Goal: Task Accomplishment & Management: Manage account settings

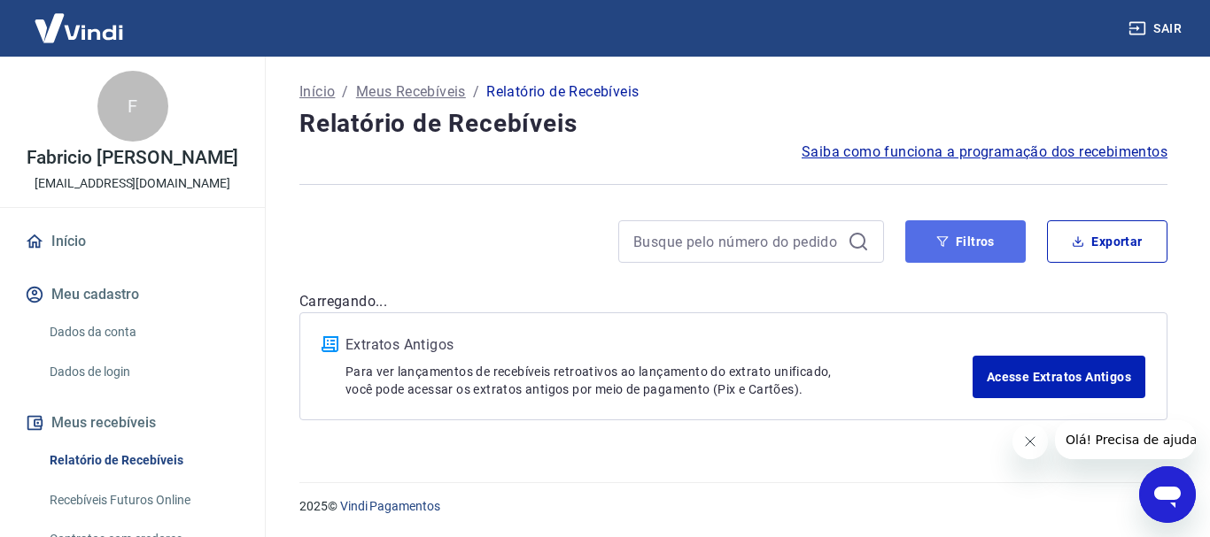
click at [923, 244] on button "Filtros" at bounding box center [965, 241] width 120 height 43
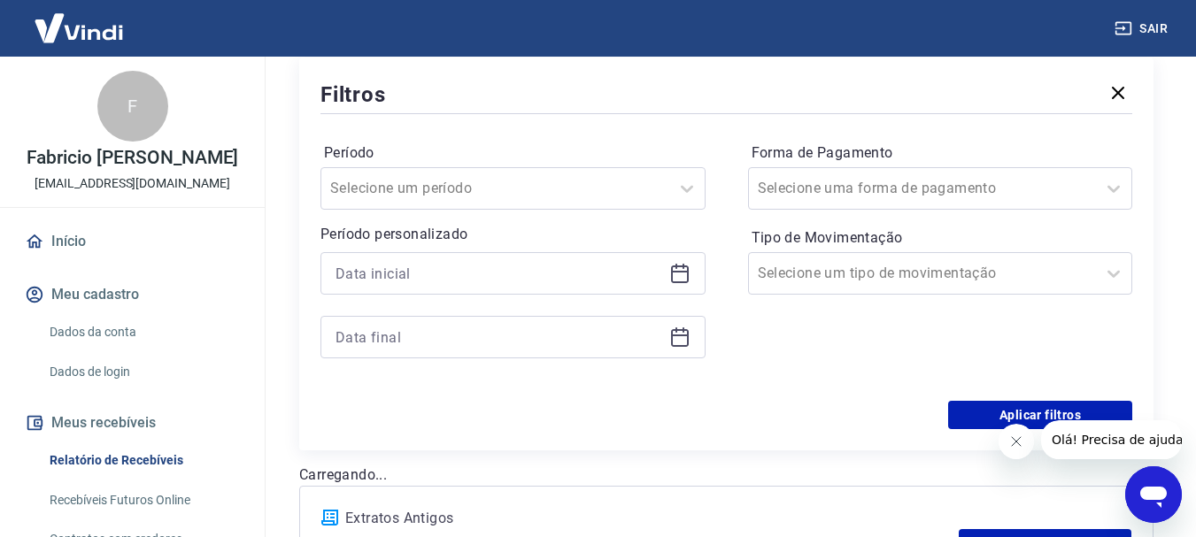
scroll to position [266, 0]
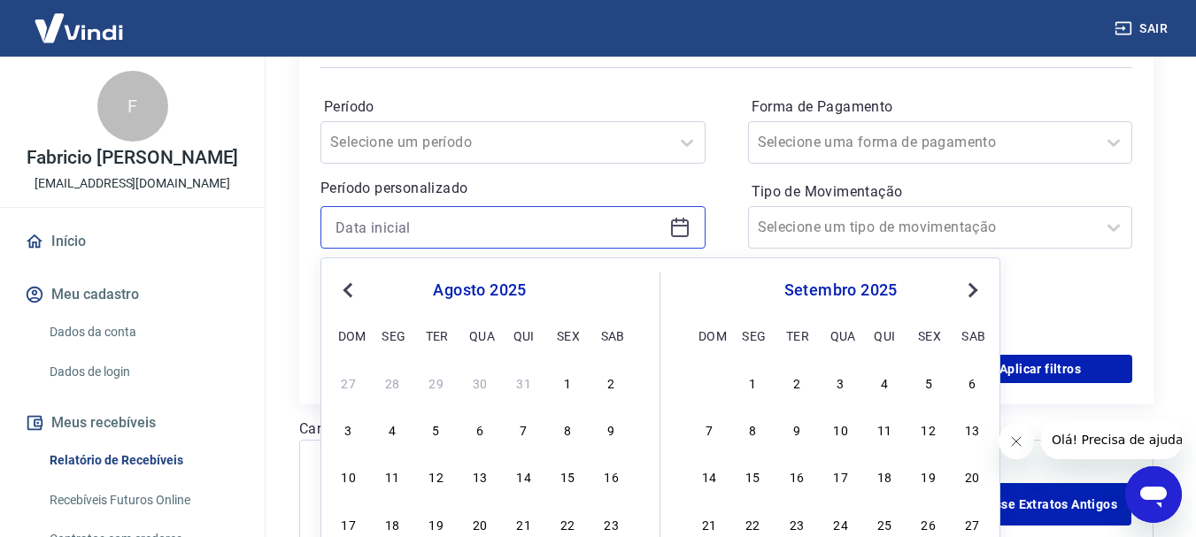
click at [477, 231] on input at bounding box center [499, 227] width 327 height 27
click at [606, 471] on div "16" at bounding box center [611, 476] width 21 height 21
type input "[DATE]"
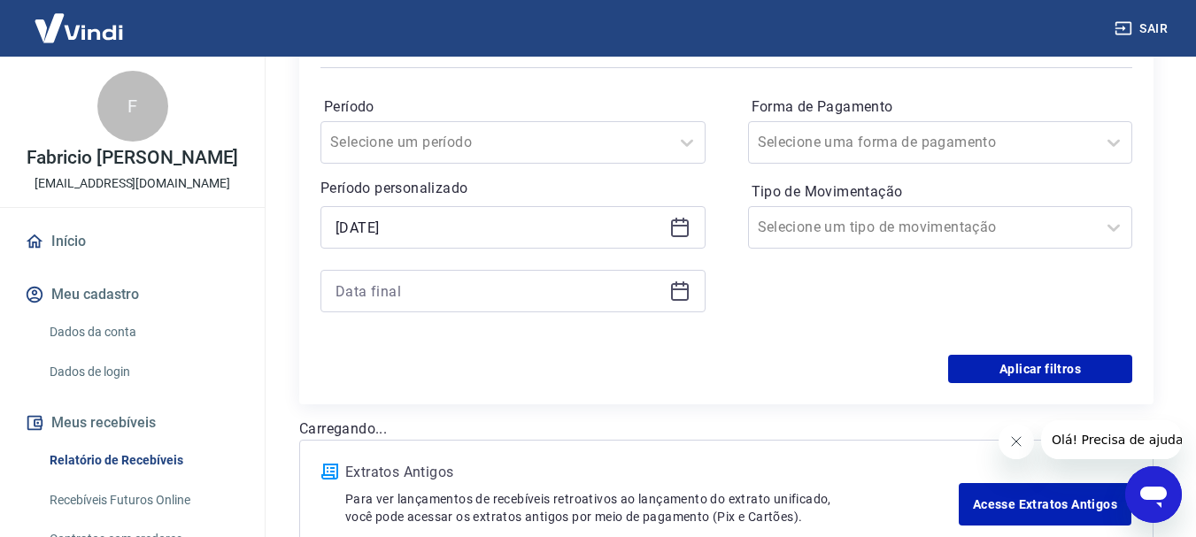
click at [506, 309] on div at bounding box center [513, 291] width 385 height 43
click at [512, 296] on input at bounding box center [499, 291] width 327 height 27
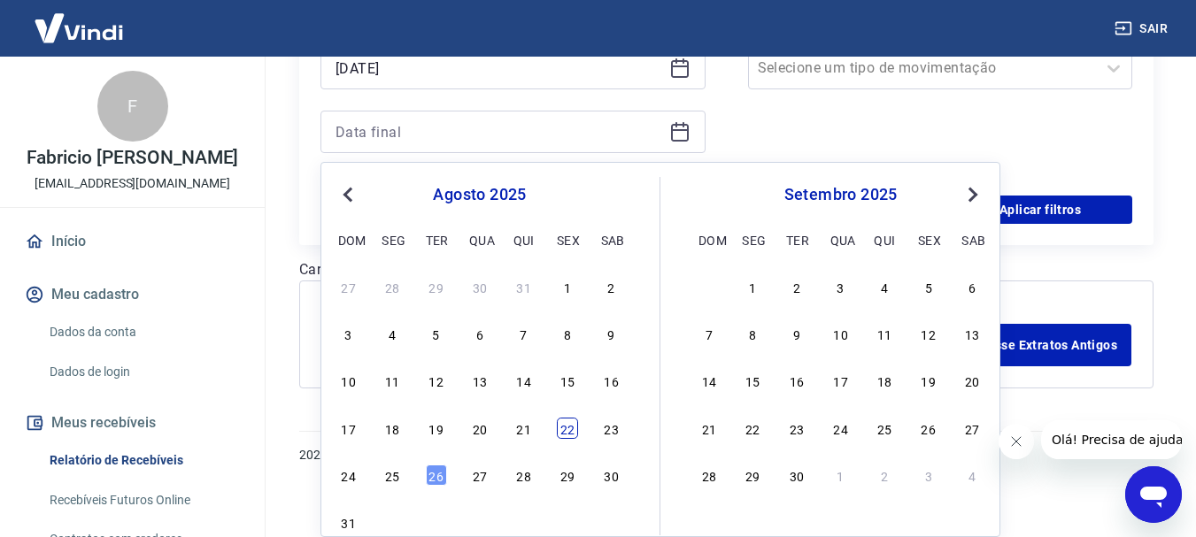
click at [568, 423] on div "22" at bounding box center [567, 428] width 21 height 21
type input "[DATE]"
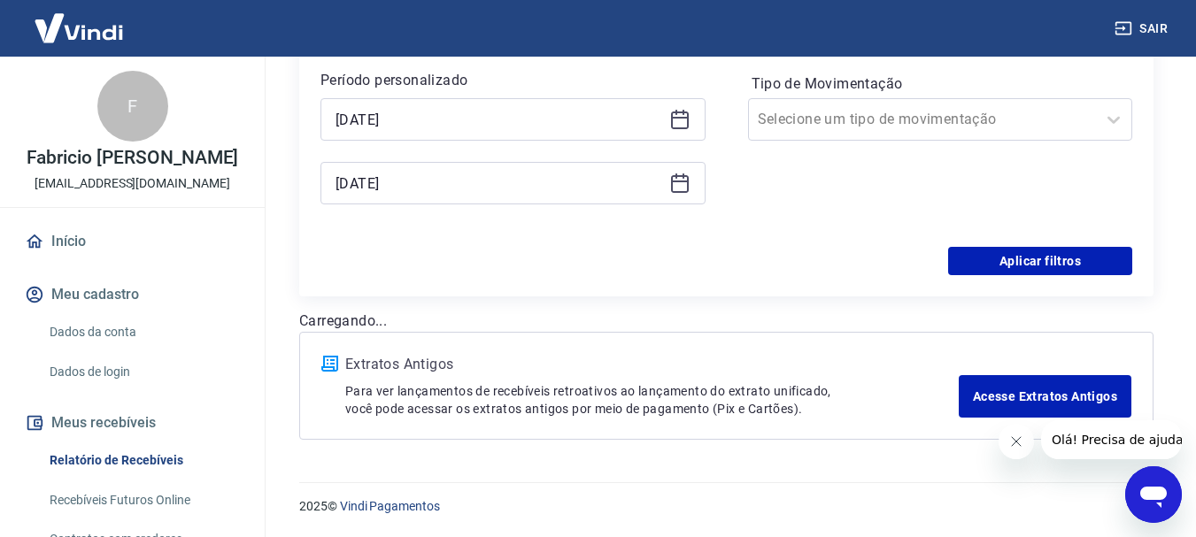
scroll to position [374, 0]
click at [1055, 246] on div "Período Selecione um período Período personalizado Selected date: [DATE] [DATE]…" at bounding box center [727, 105] width 812 height 283
click at [1052, 252] on button "Aplicar filtros" at bounding box center [1040, 261] width 184 height 28
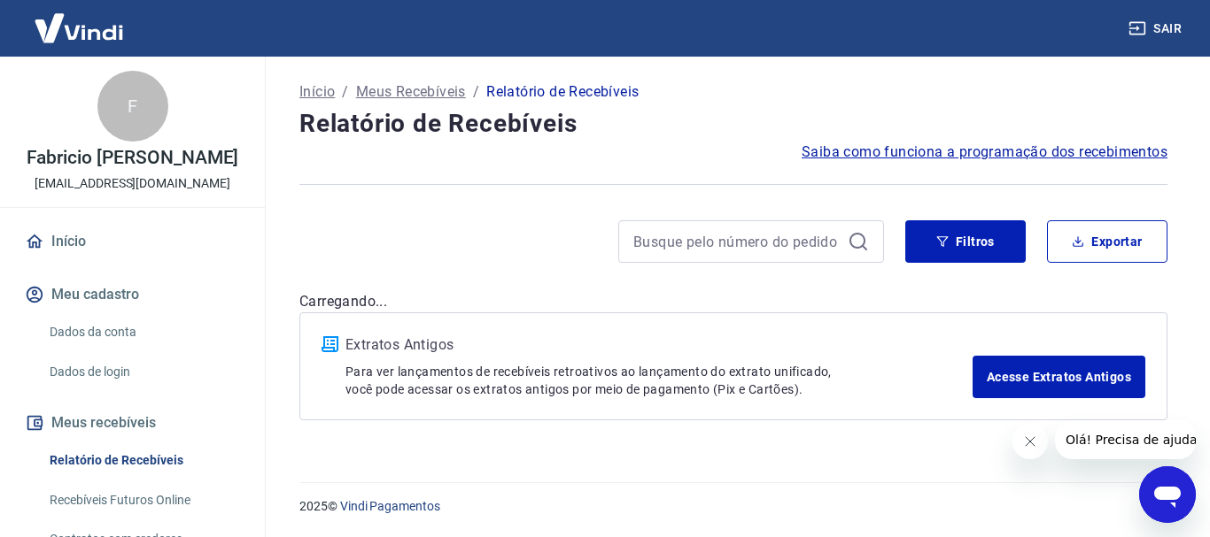
click at [1026, 437] on icon "Fechar mensagem da empresa" at bounding box center [1029, 442] width 14 height 14
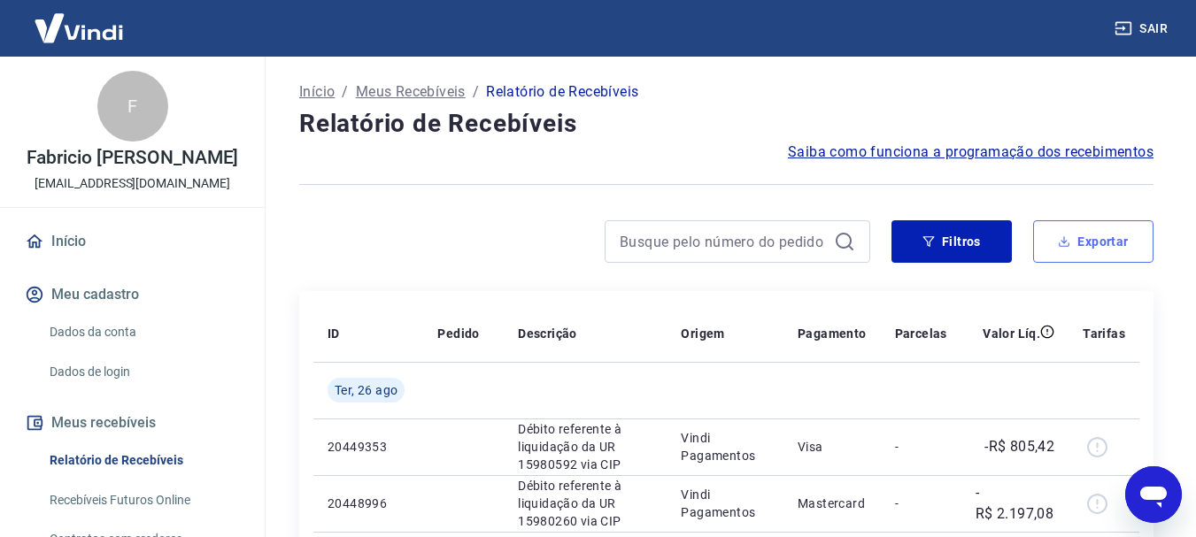
click at [1059, 223] on button "Exportar" at bounding box center [1093, 241] width 120 height 43
type input "[DATE]"
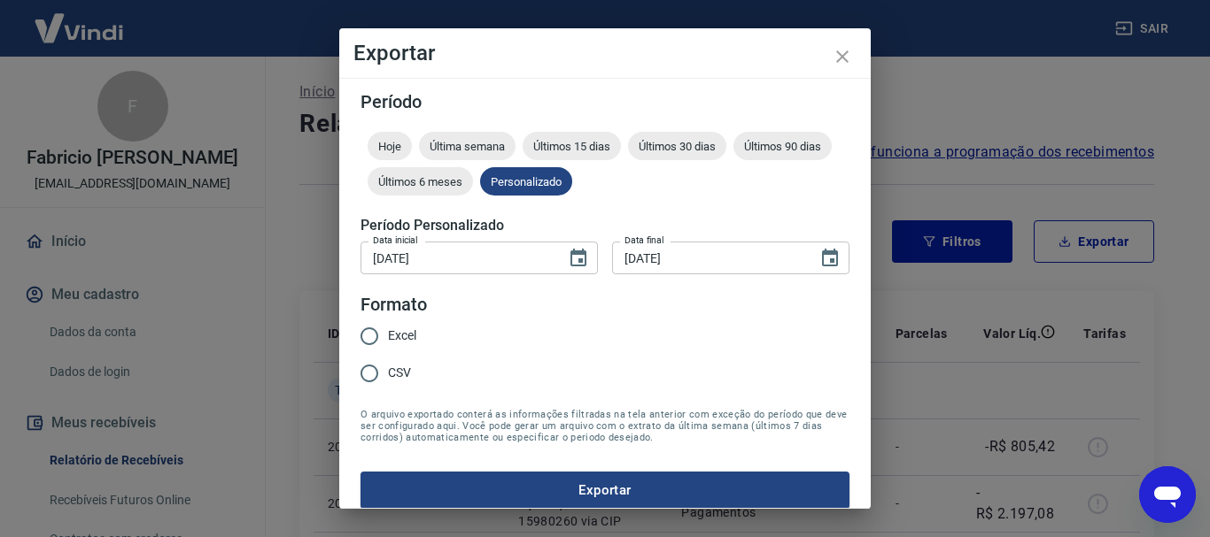
click at [375, 339] on input "Excel" at bounding box center [369, 336] width 37 height 37
radio input "true"
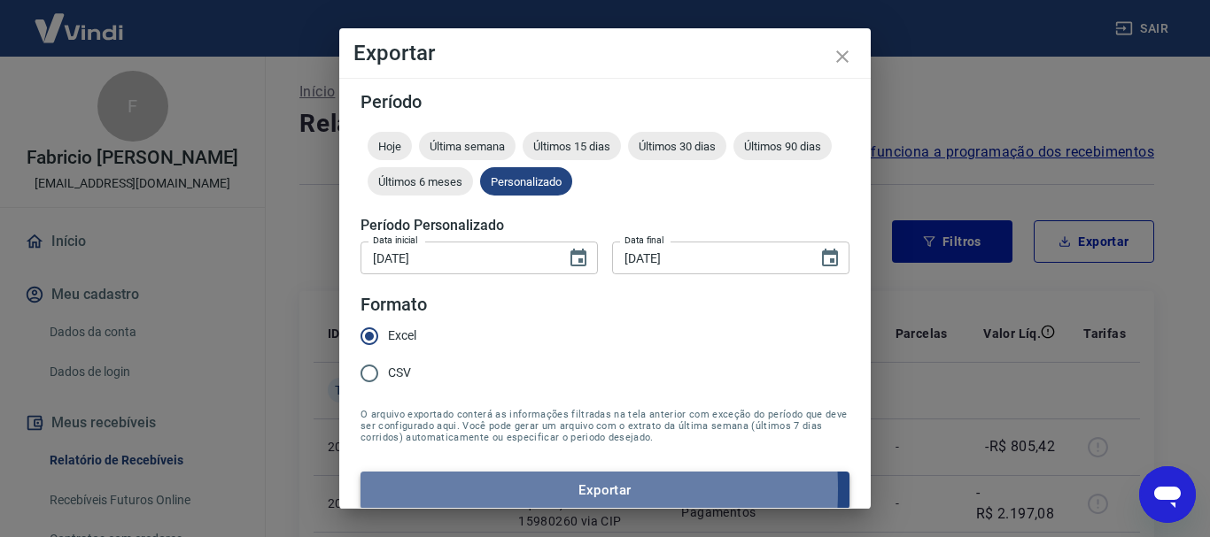
click at [475, 490] on button "Exportar" at bounding box center [604, 490] width 489 height 37
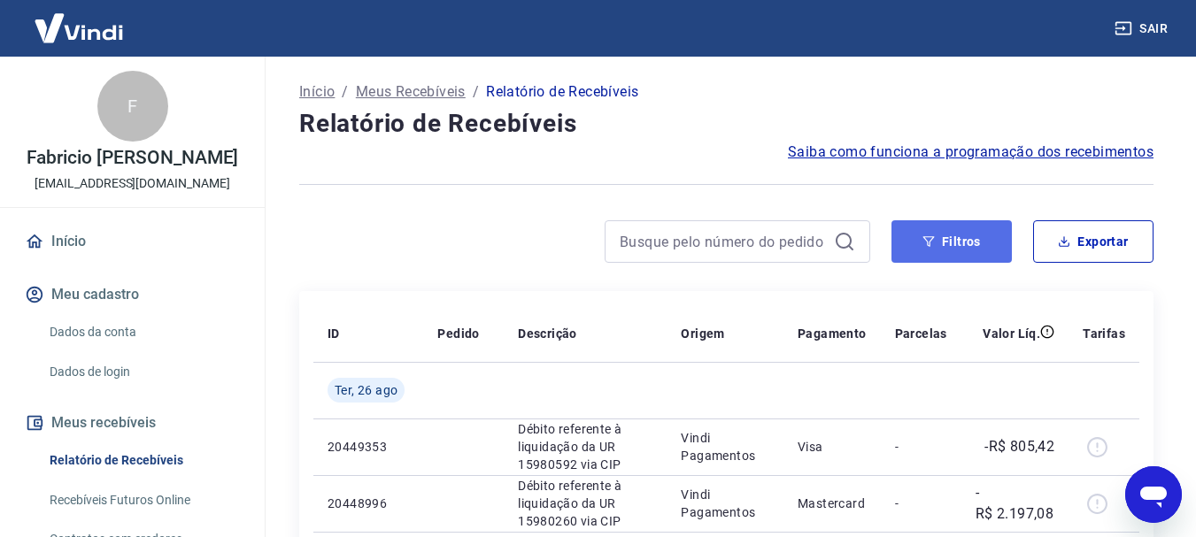
click at [962, 246] on button "Filtros" at bounding box center [952, 241] width 120 height 43
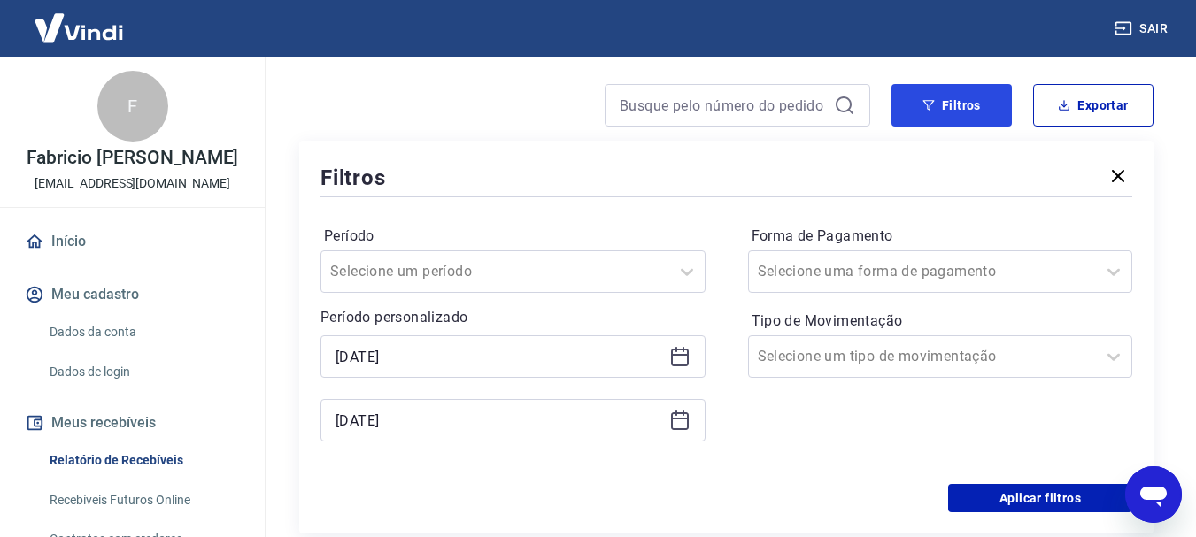
scroll to position [177, 0]
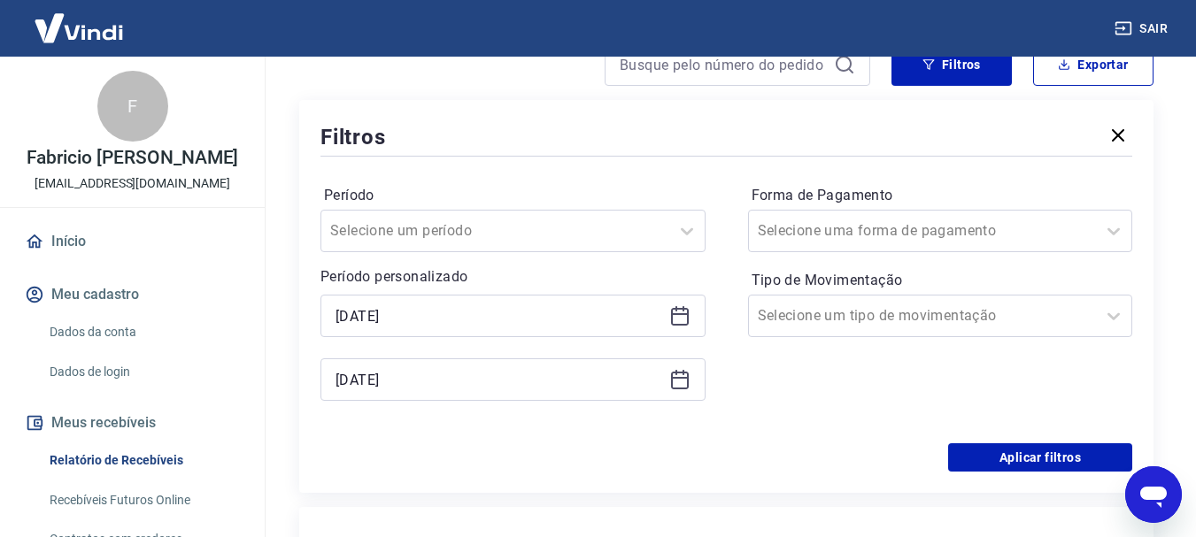
click at [678, 305] on icon at bounding box center [679, 315] width 21 height 21
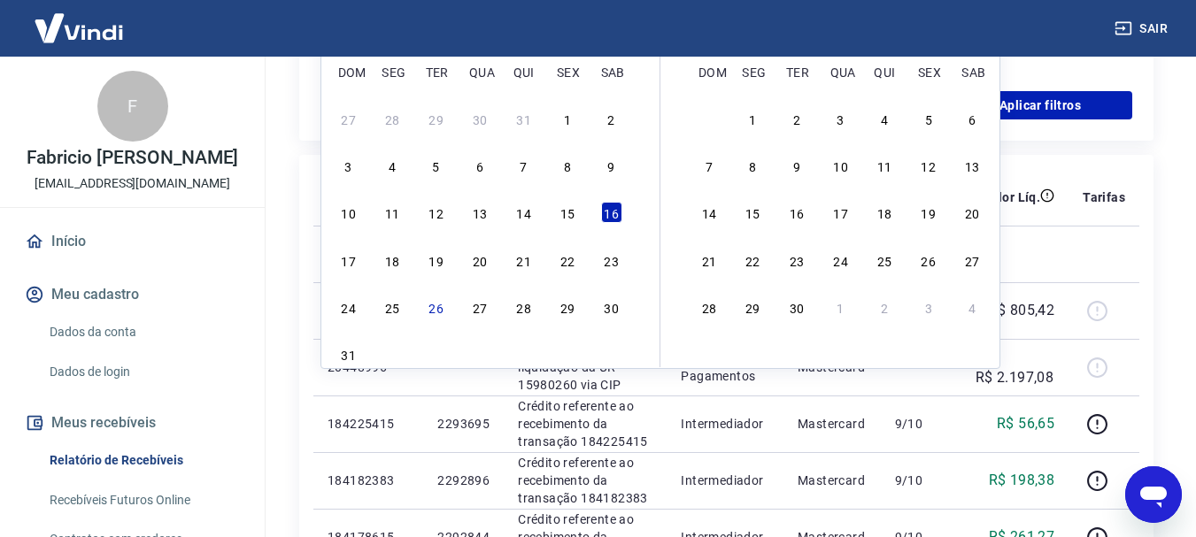
scroll to position [531, 0]
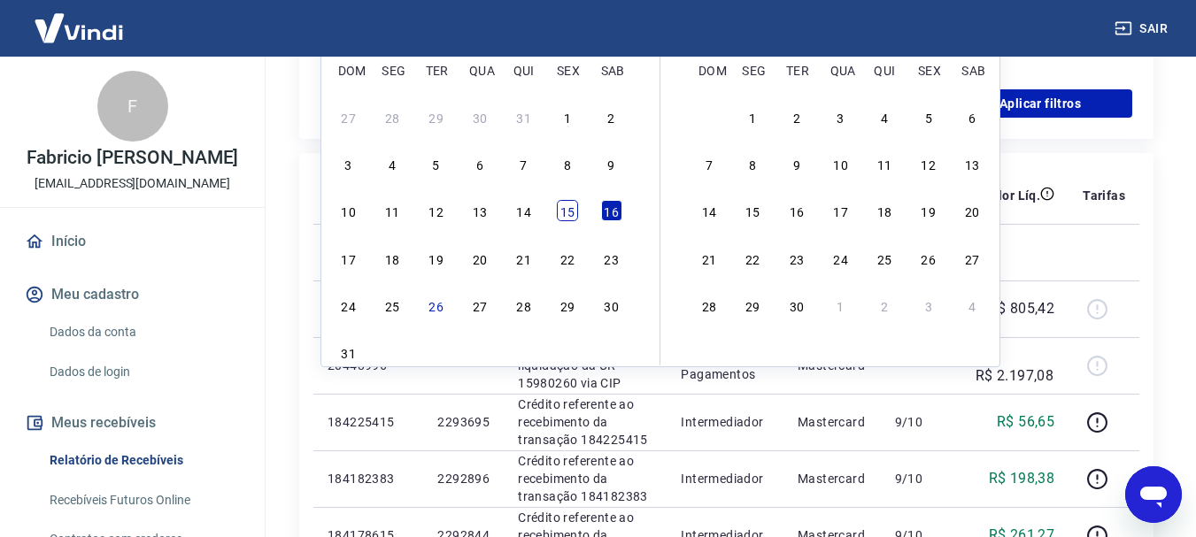
click at [558, 206] on div "15" at bounding box center [567, 210] width 21 height 21
type input "[DATE]"
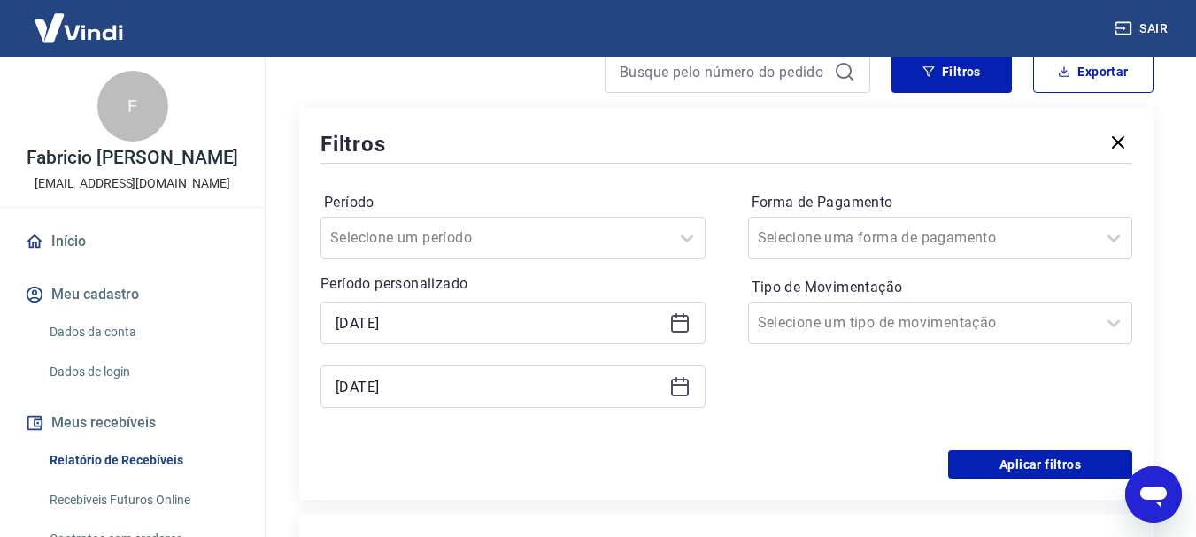
scroll to position [266, 0]
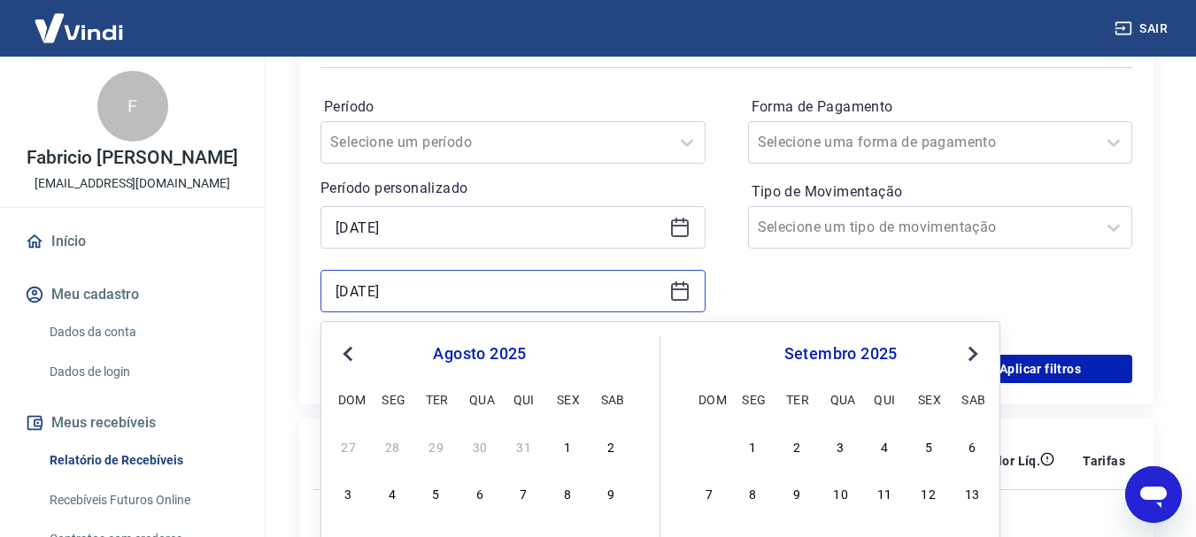
click at [562, 285] on input "[DATE]" at bounding box center [499, 291] width 327 height 27
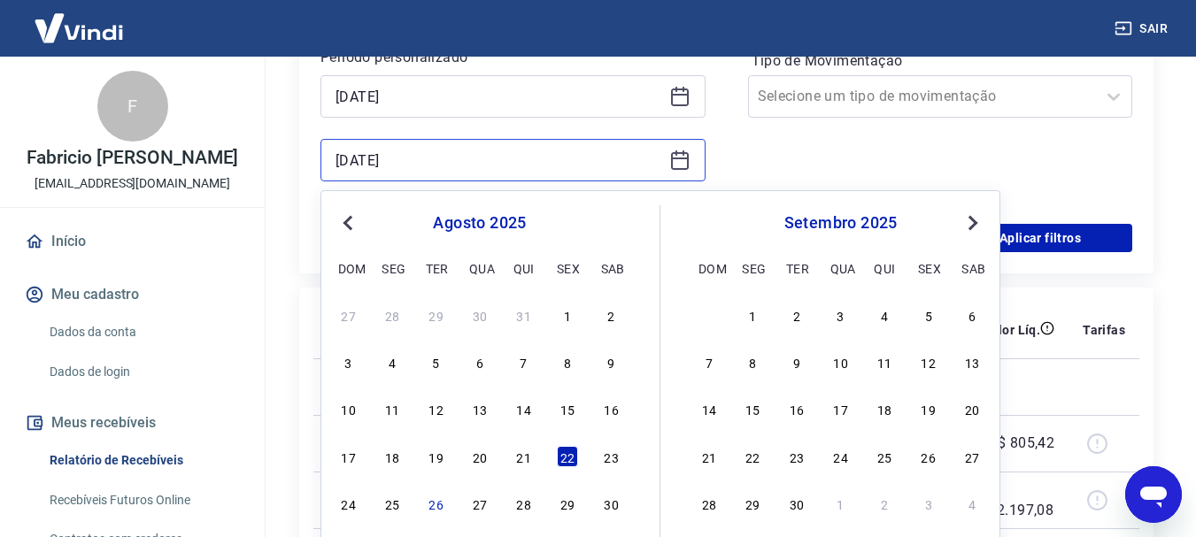
scroll to position [531, 0]
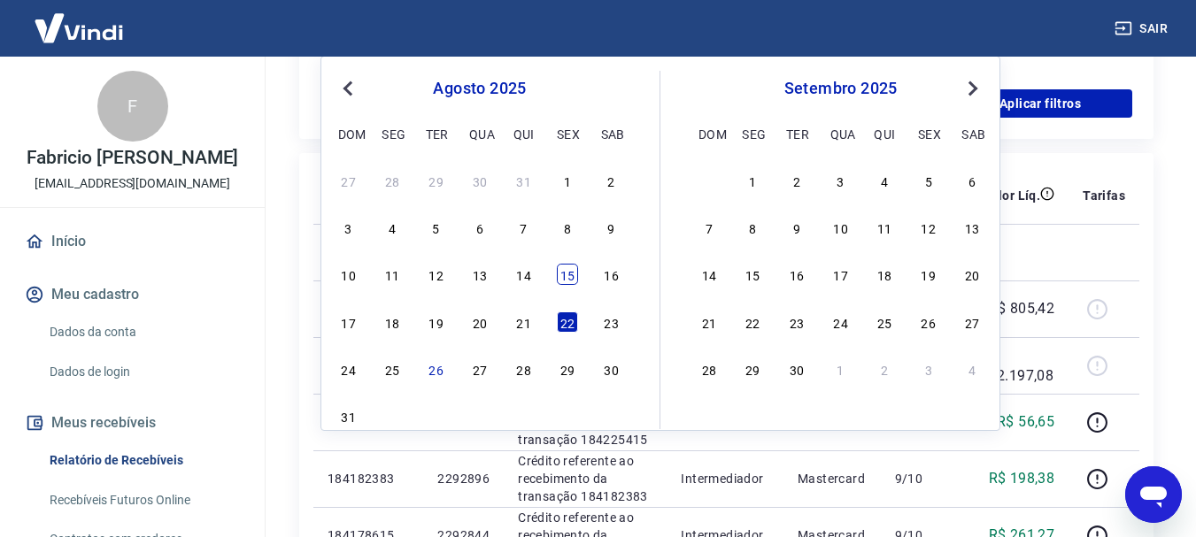
click at [570, 281] on div "15" at bounding box center [567, 274] width 21 height 21
type input "[DATE]"
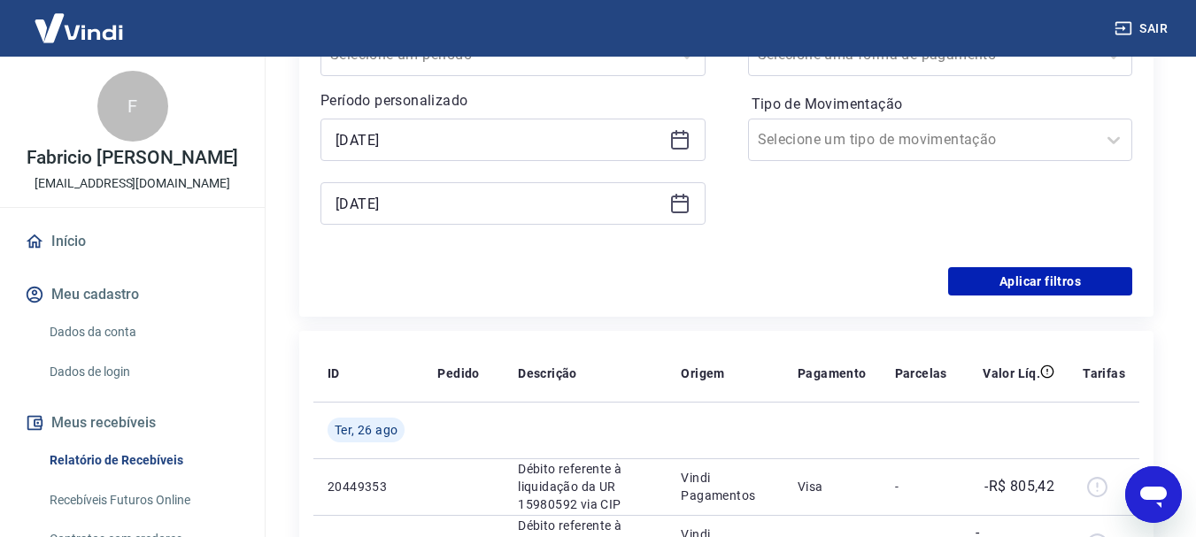
scroll to position [354, 0]
click at [1010, 296] on div "Filtros Período Selecione um período Período personalizado Selected date: [DATE…" at bounding box center [726, 119] width 854 height 393
click at [1010, 287] on button "Aplicar filtros" at bounding box center [1040, 281] width 184 height 28
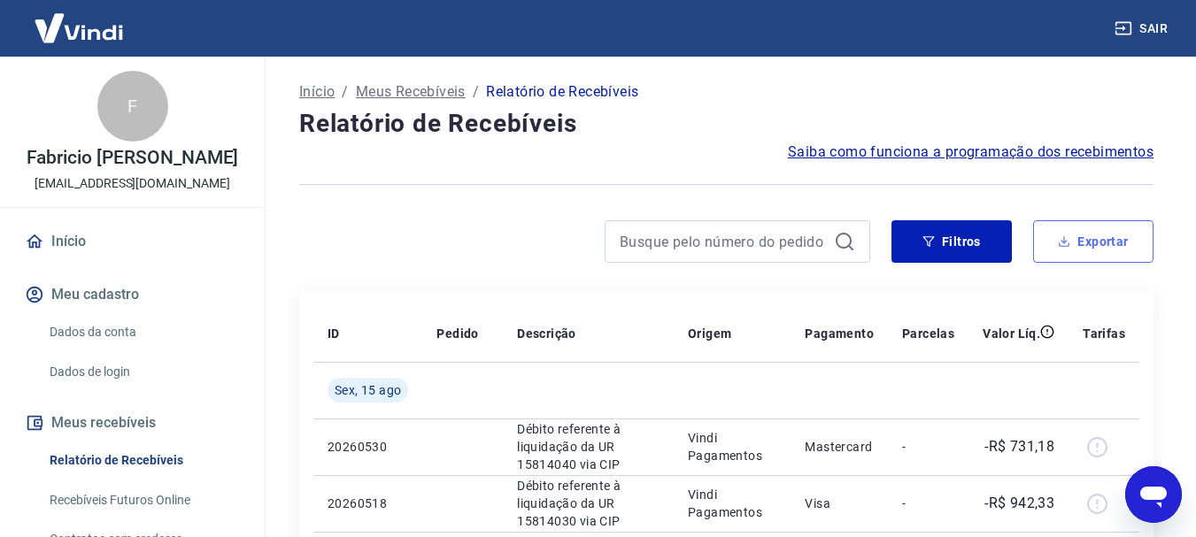
click at [1078, 235] on button "Exportar" at bounding box center [1093, 241] width 120 height 43
type input "[DATE]"
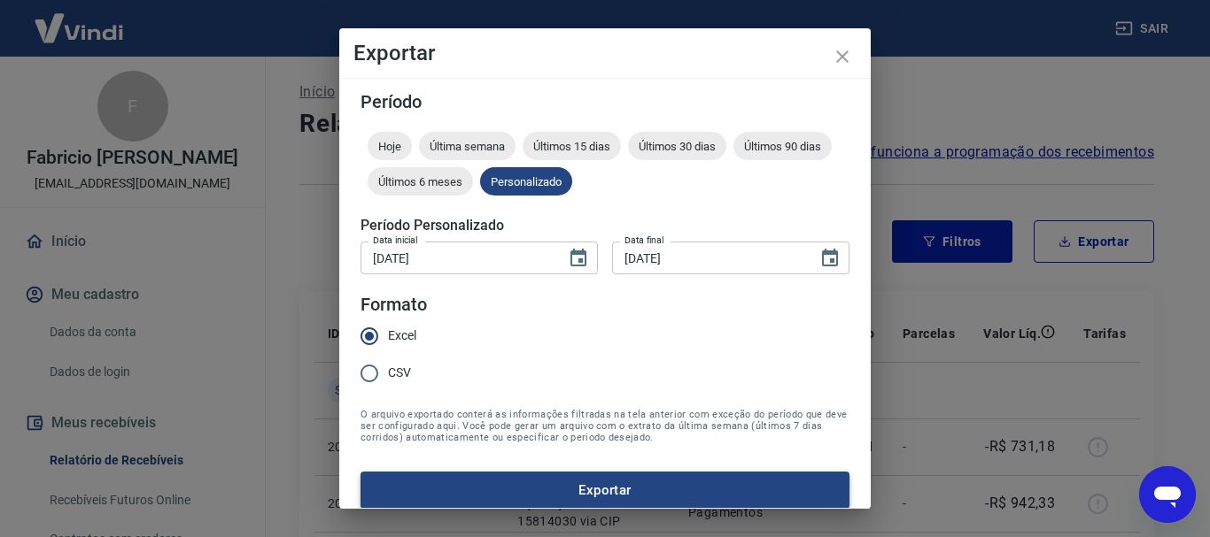
click at [513, 478] on button "Exportar" at bounding box center [604, 490] width 489 height 37
